Goal: Use online tool/utility: Utilize a website feature to perform a specific function

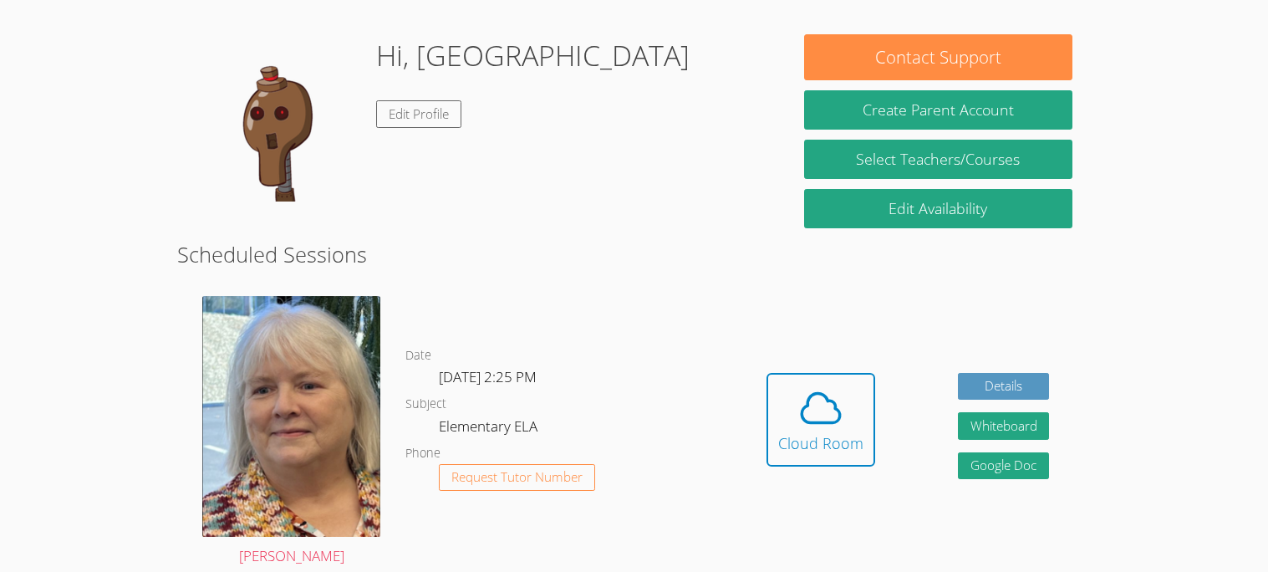
scroll to position [128, 0]
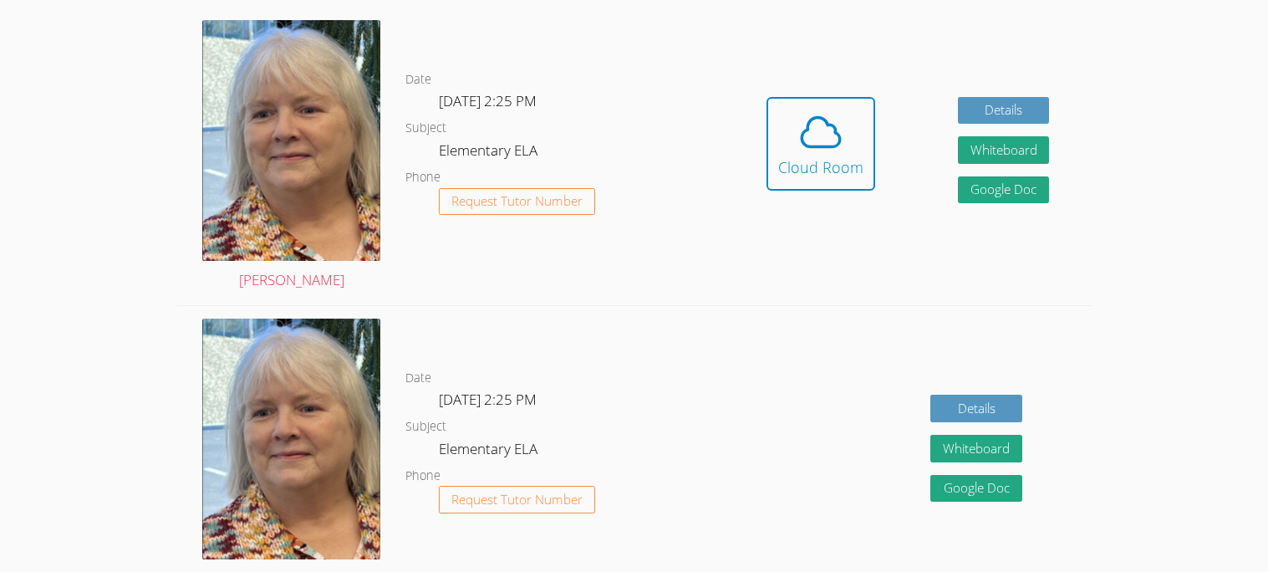
scroll to position [400, 0]
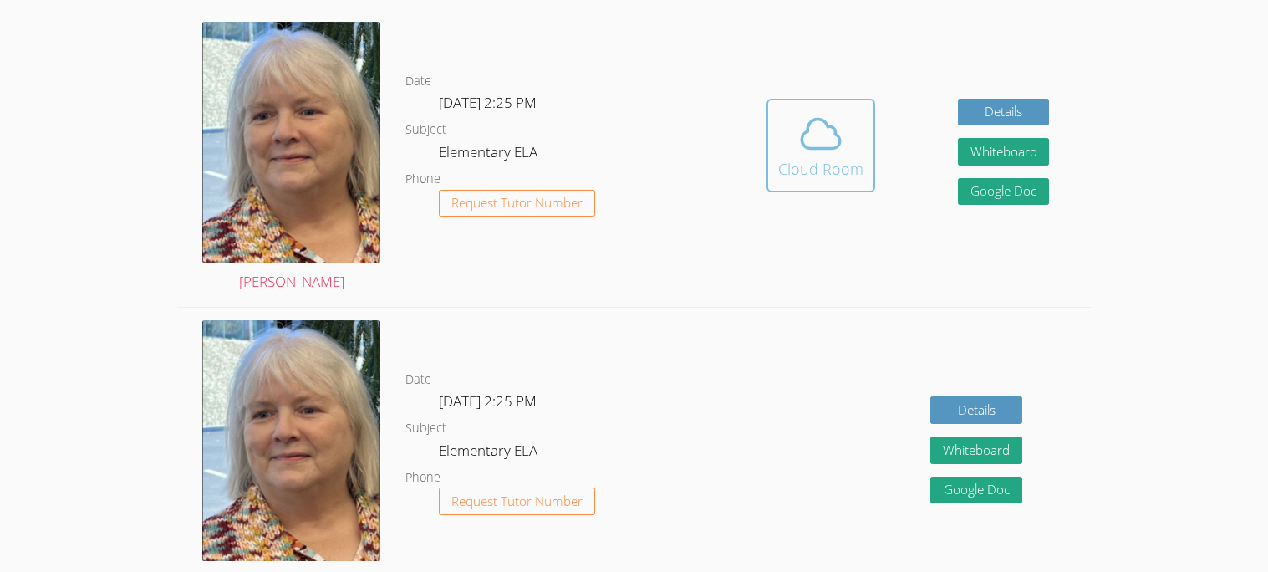
click at [825, 120] on icon at bounding box center [820, 133] width 47 height 47
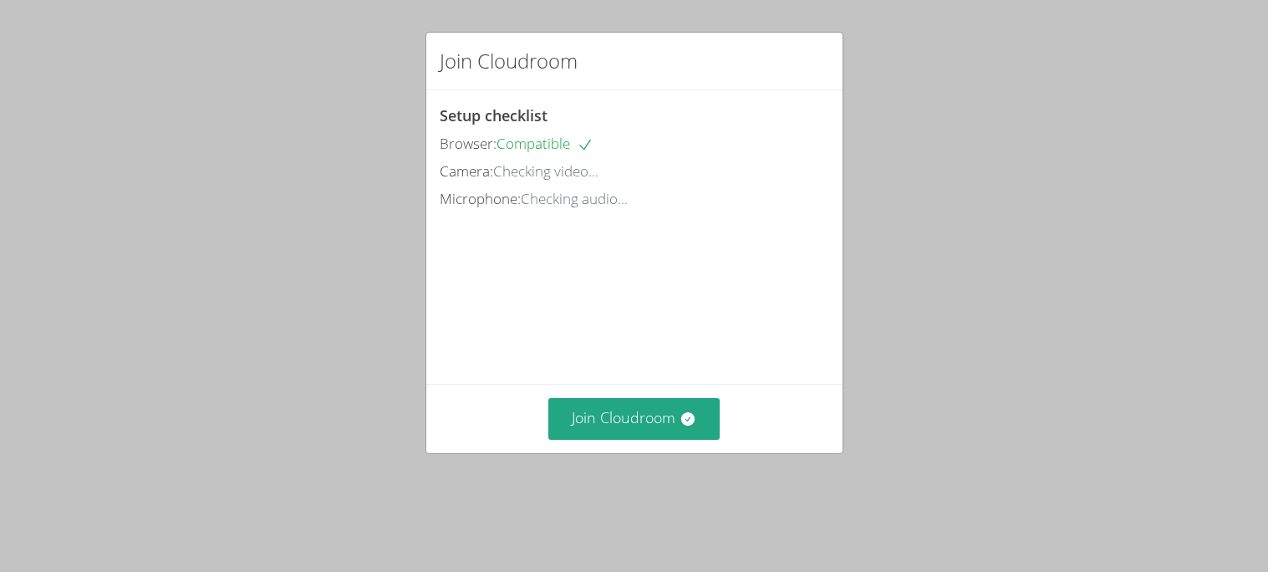
click at [410, 383] on div "Join Cloudroom Setup checklist Browser: Compatible Camera: Checking video... Mi…" at bounding box center [634, 286] width 1268 height 572
click at [623, 439] on button "Join Cloudroom" at bounding box center [633, 418] width 171 height 41
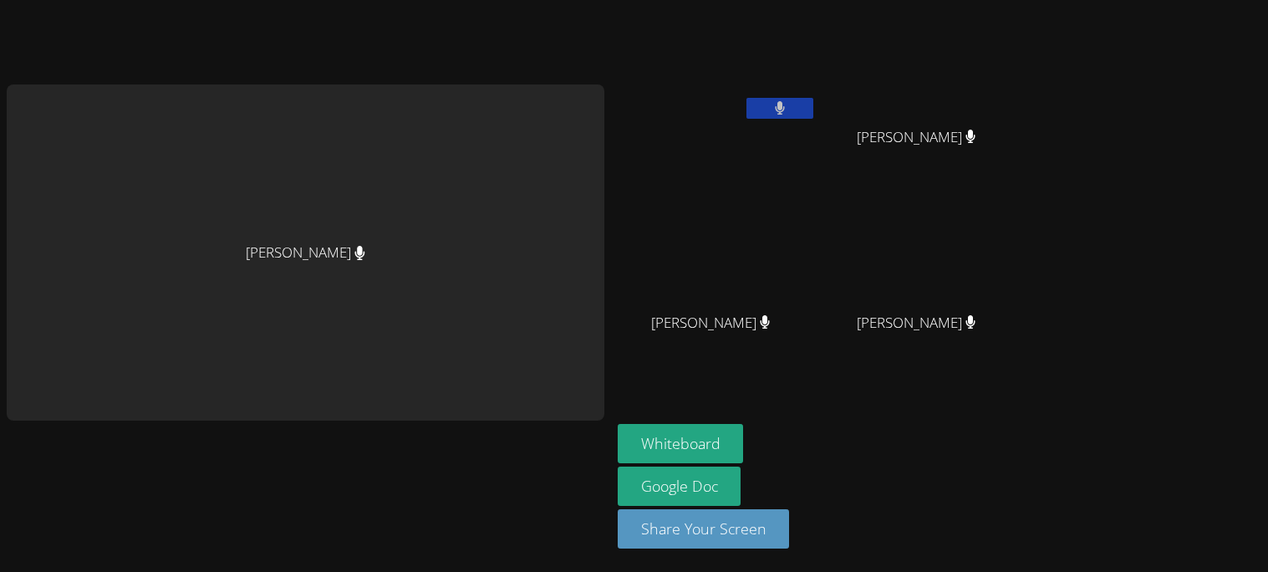
click at [790, 109] on button at bounding box center [779, 108] width 67 height 21
click at [772, 107] on icon at bounding box center [780, 108] width 18 height 14
click at [783, 109] on icon at bounding box center [780, 108] width 18 height 14
click at [771, 116] on button at bounding box center [779, 108] width 67 height 21
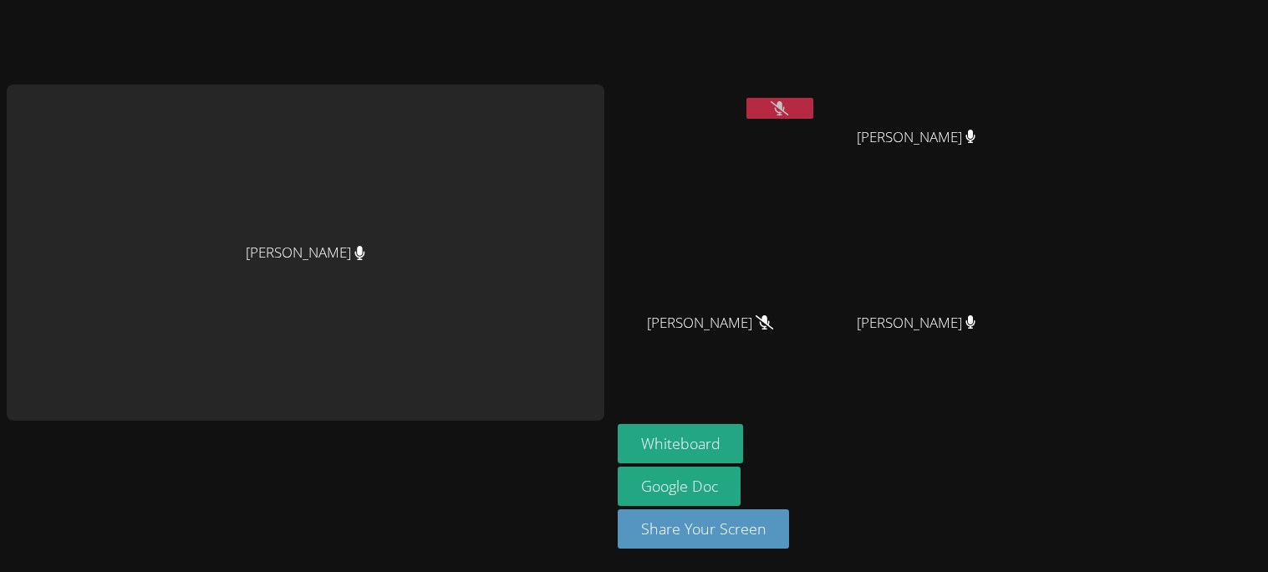
click at [801, 106] on button at bounding box center [779, 108] width 67 height 21
click at [776, 110] on icon at bounding box center [780, 108] width 18 height 14
click at [776, 110] on icon at bounding box center [780, 108] width 11 height 14
click at [776, 110] on icon at bounding box center [780, 108] width 18 height 14
click at [776, 110] on icon at bounding box center [780, 108] width 11 height 14
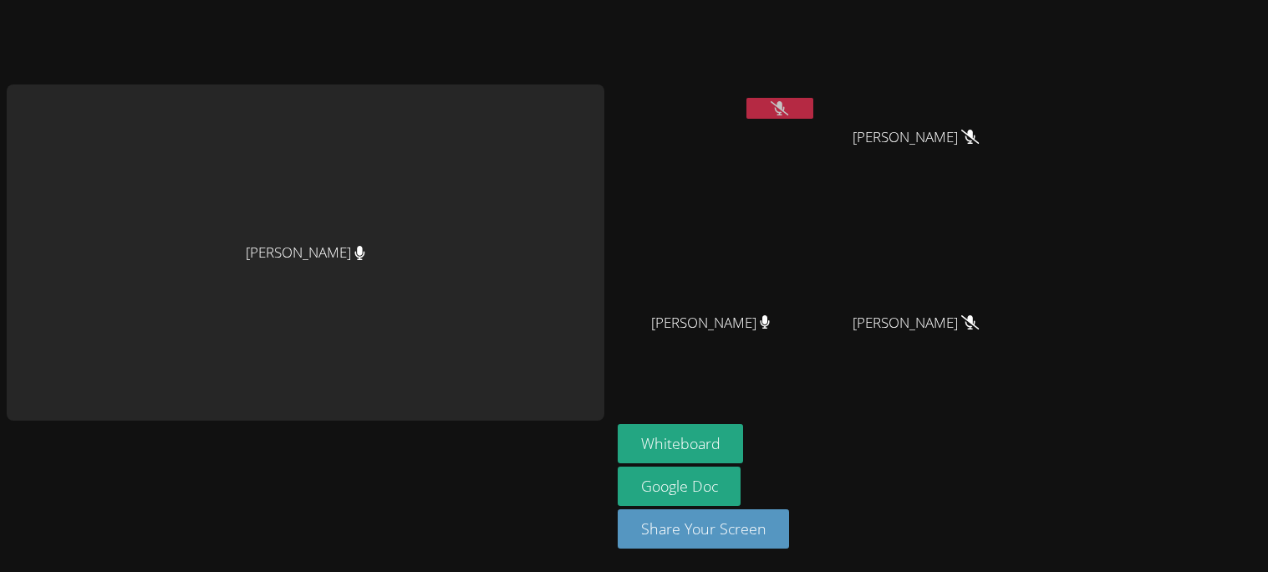
click at [776, 110] on icon at bounding box center [780, 108] width 18 height 14
click at [776, 110] on icon at bounding box center [780, 108] width 11 height 14
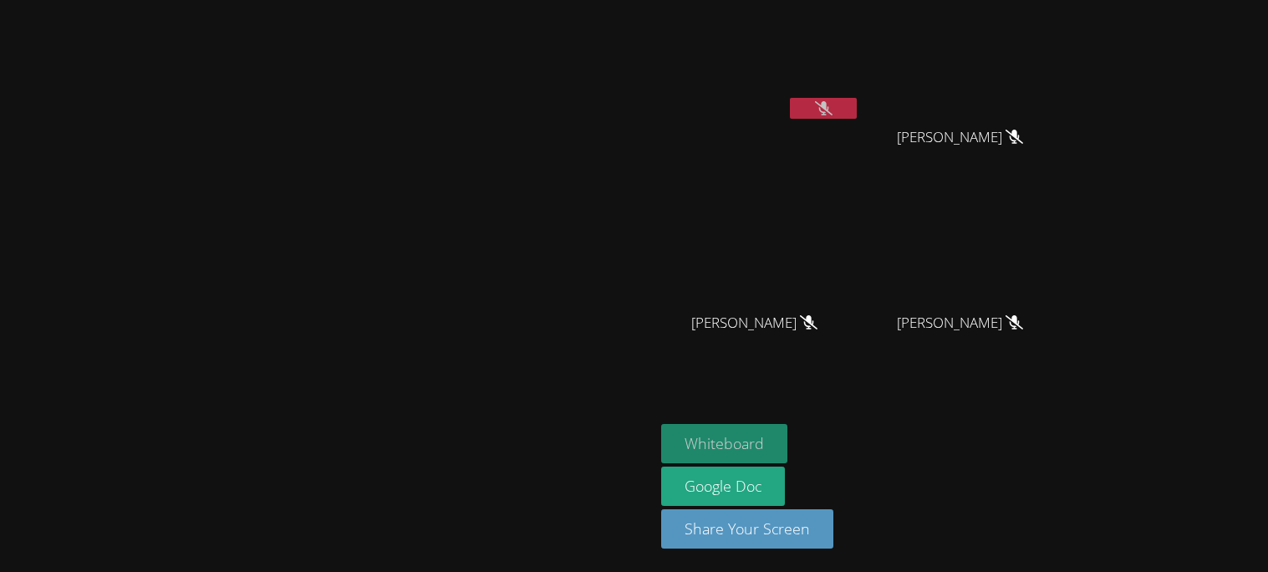
click at [787, 429] on button "Whiteboard" at bounding box center [724, 443] width 126 height 39
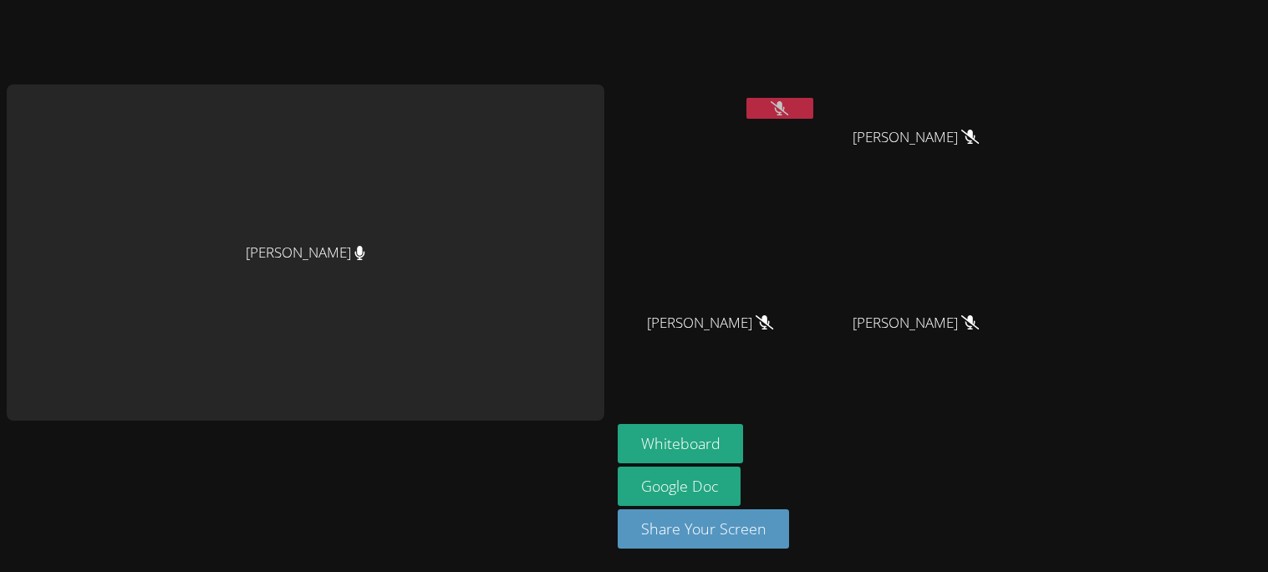
click at [782, 105] on icon at bounding box center [780, 108] width 18 height 14
click at [782, 105] on icon at bounding box center [780, 108] width 10 height 14
click at [806, 108] on button at bounding box center [779, 108] width 67 height 21
click at [773, 114] on button at bounding box center [779, 108] width 67 height 21
